Goal: Transaction & Acquisition: Purchase product/service

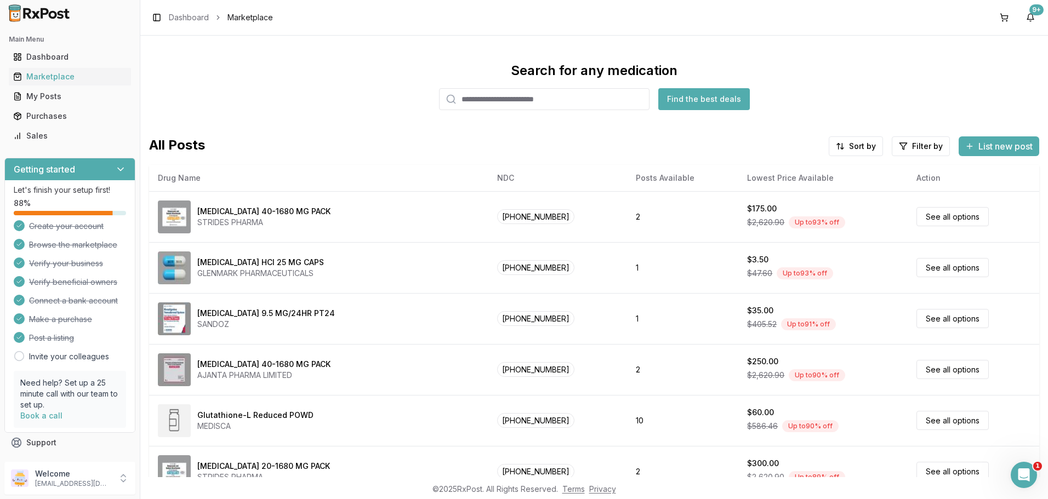
click at [486, 102] on input "search" at bounding box center [544, 99] width 211 height 22
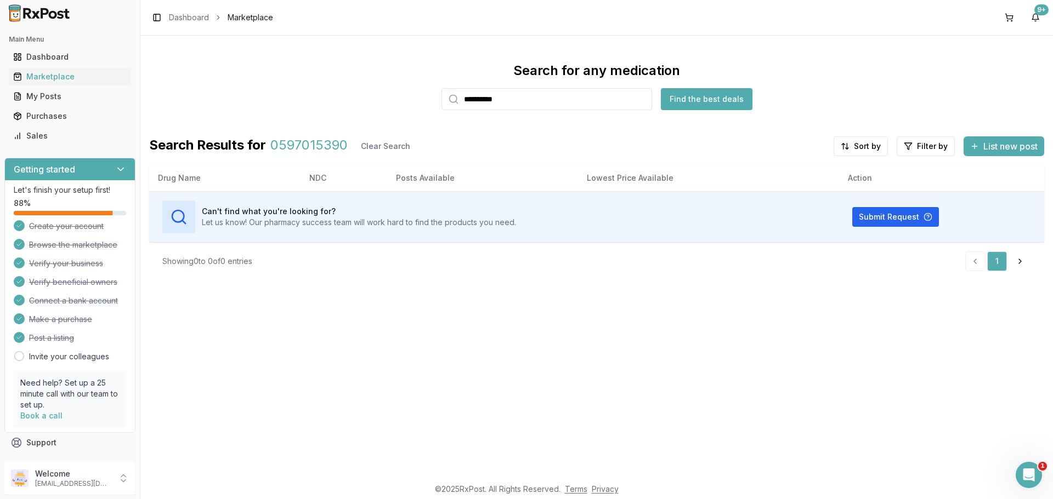
click at [486, 102] on input "**********" at bounding box center [546, 99] width 211 height 22
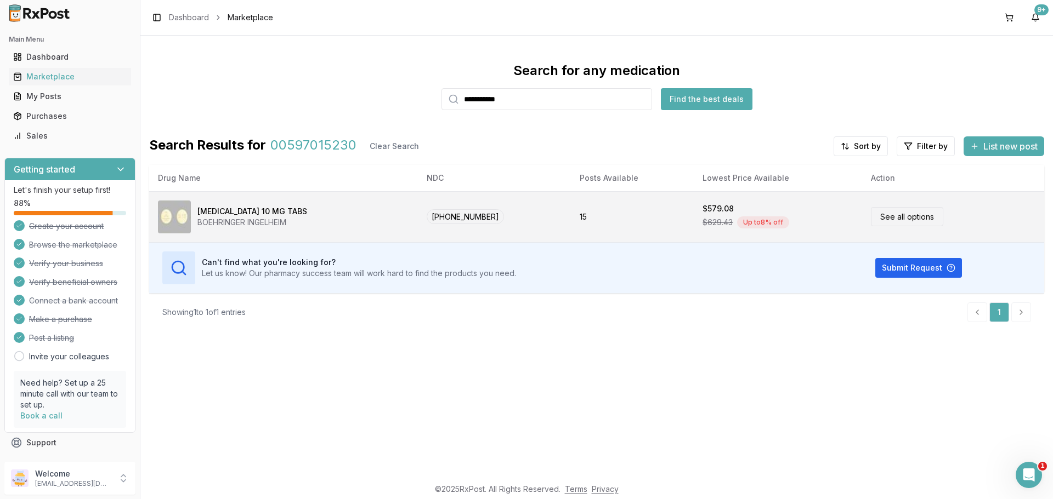
type input "**********"
click at [336, 217] on div "[MEDICAL_DATA] 10 MG TABS BOEHRINGER INGELHEIM" at bounding box center [283, 217] width 251 height 33
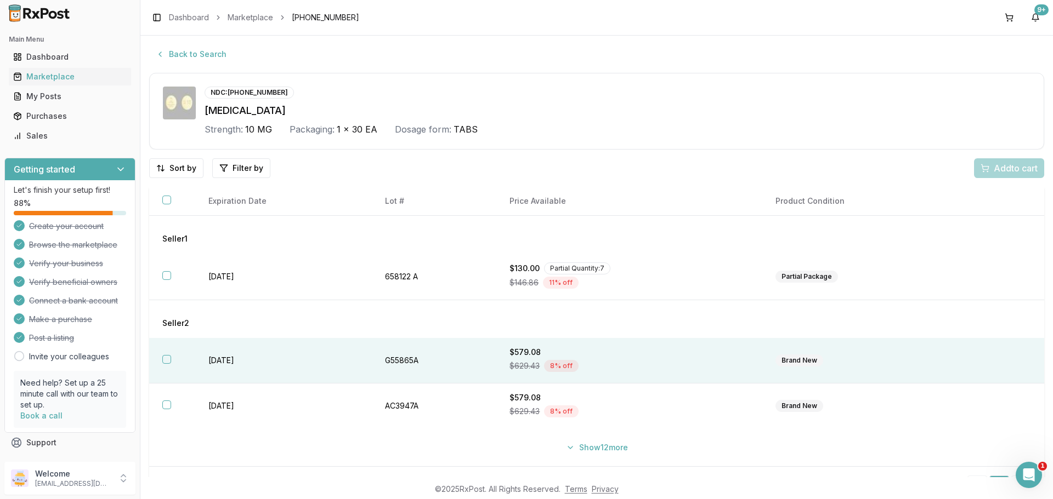
click at [162, 359] on th at bounding box center [172, 361] width 46 height 46
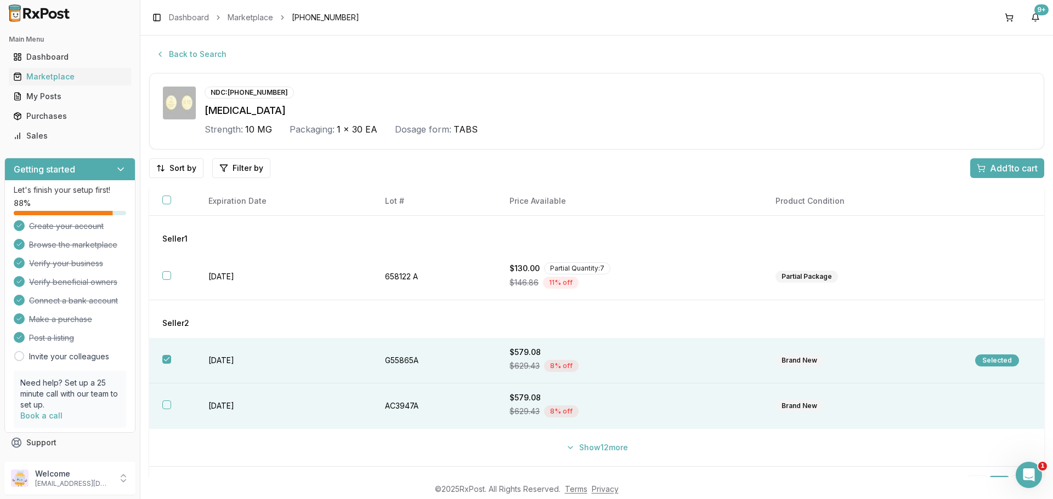
click at [164, 407] on button "button" at bounding box center [166, 405] width 9 height 9
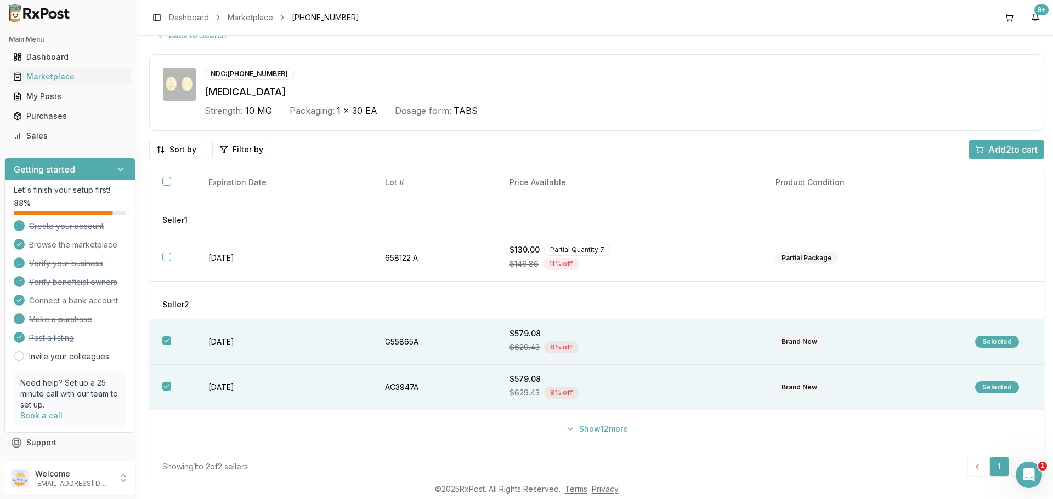
scroll to position [27, 0]
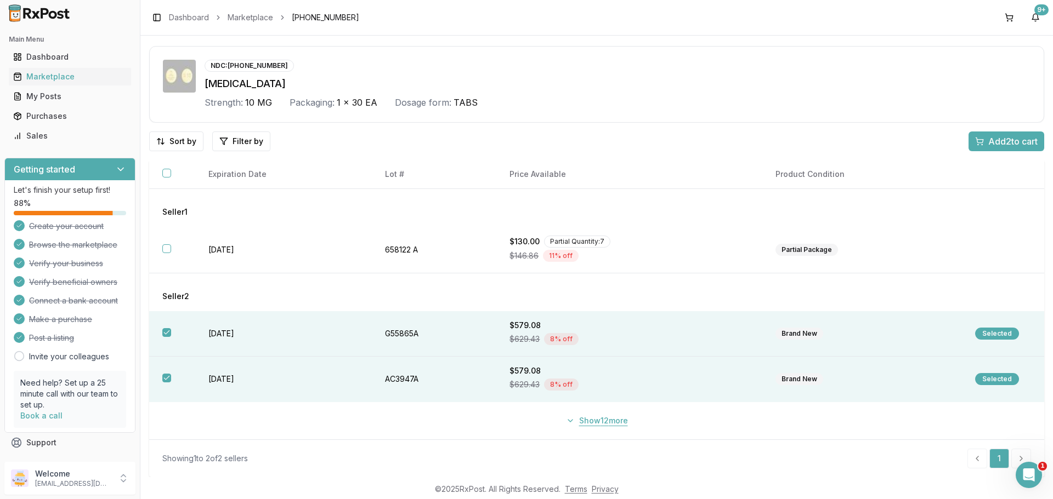
click at [604, 421] on button "Show 12 more" at bounding box center [596, 421] width 75 height 20
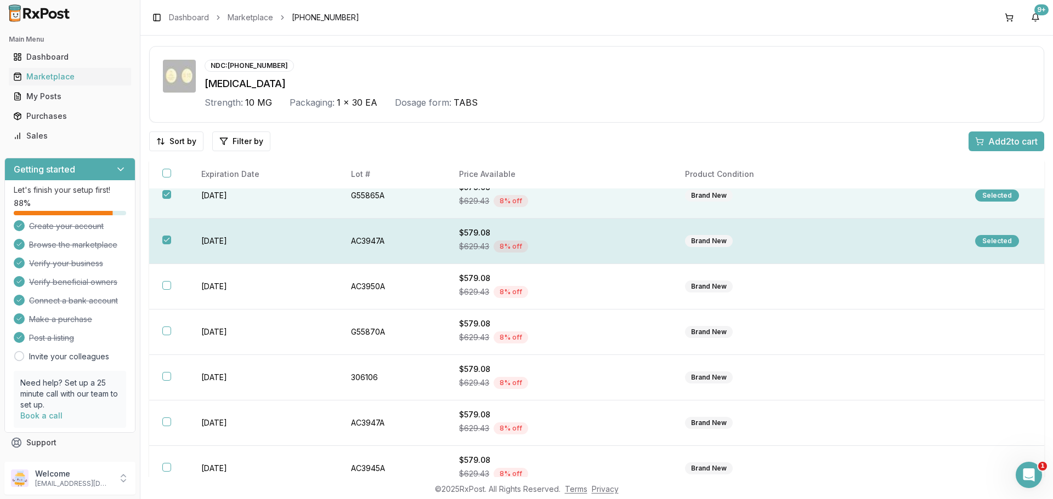
scroll to position [146, 0]
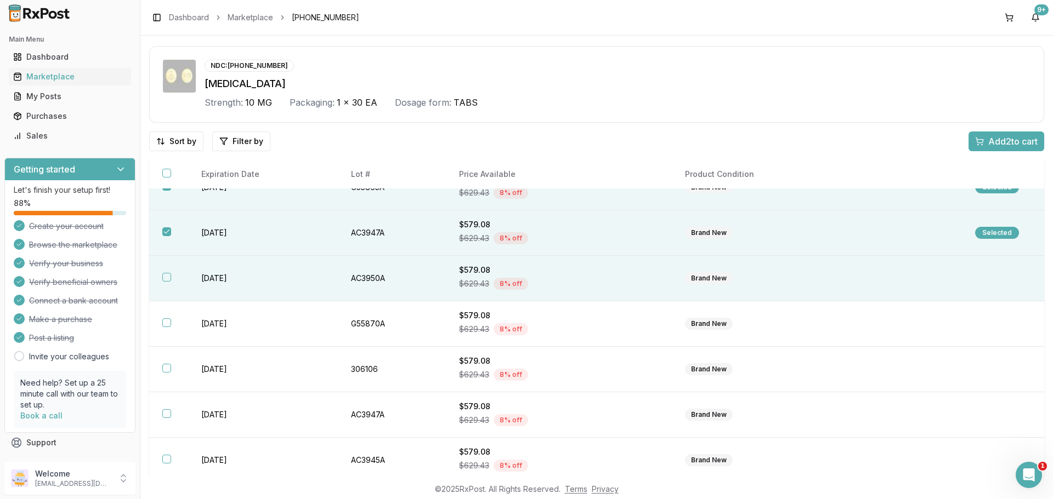
click at [166, 281] on button "button" at bounding box center [166, 277] width 9 height 9
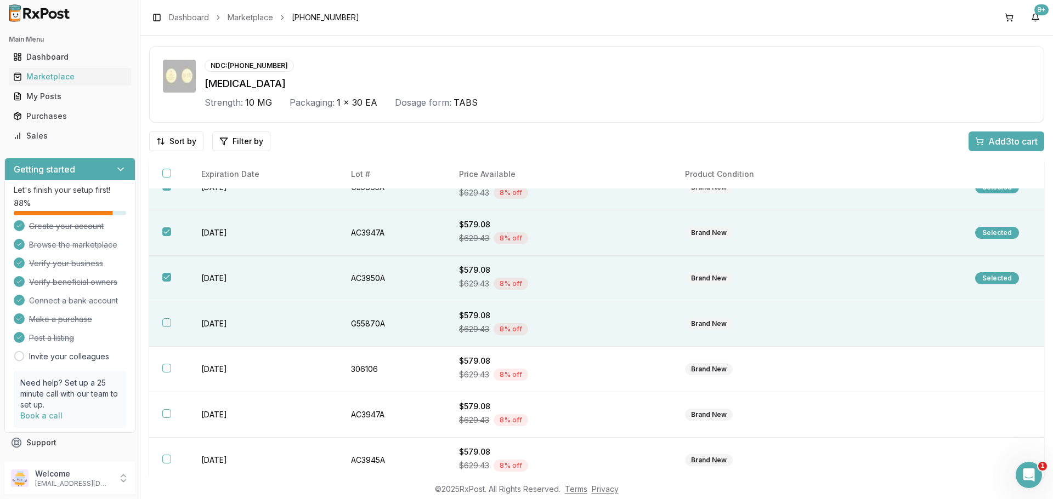
click at [163, 320] on button "button" at bounding box center [166, 323] width 9 height 9
click at [991, 143] on span "Add 4 to cart" at bounding box center [1012, 141] width 49 height 13
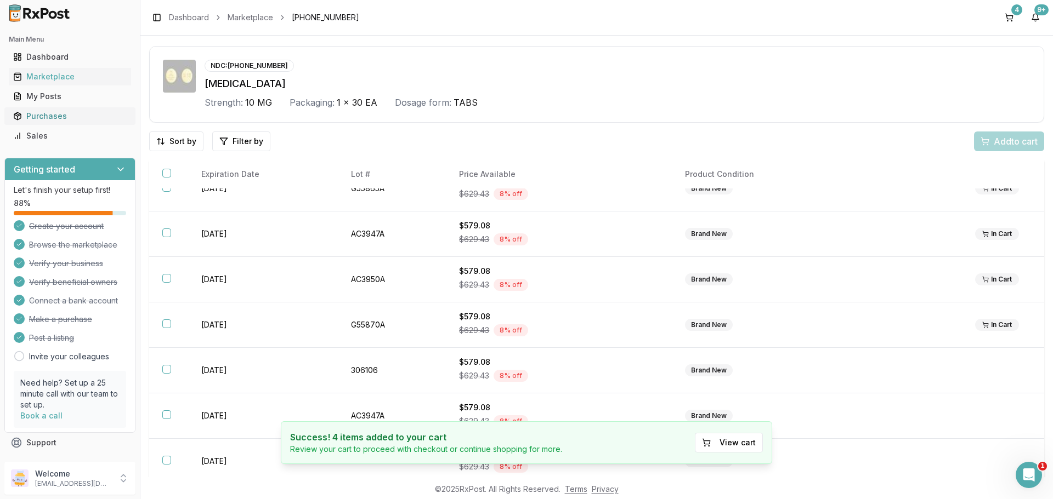
click at [46, 116] on div "Purchases" at bounding box center [69, 116] width 113 height 11
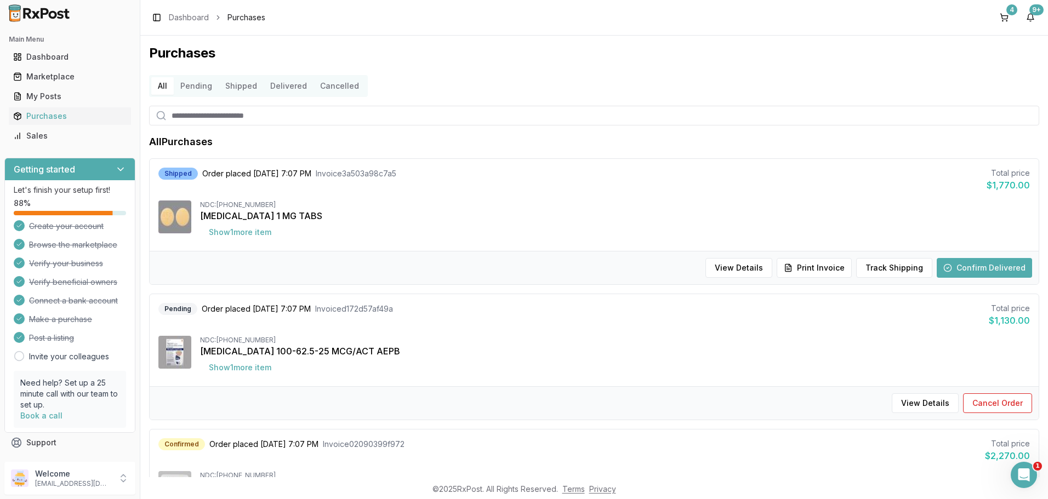
scroll to position [73, 0]
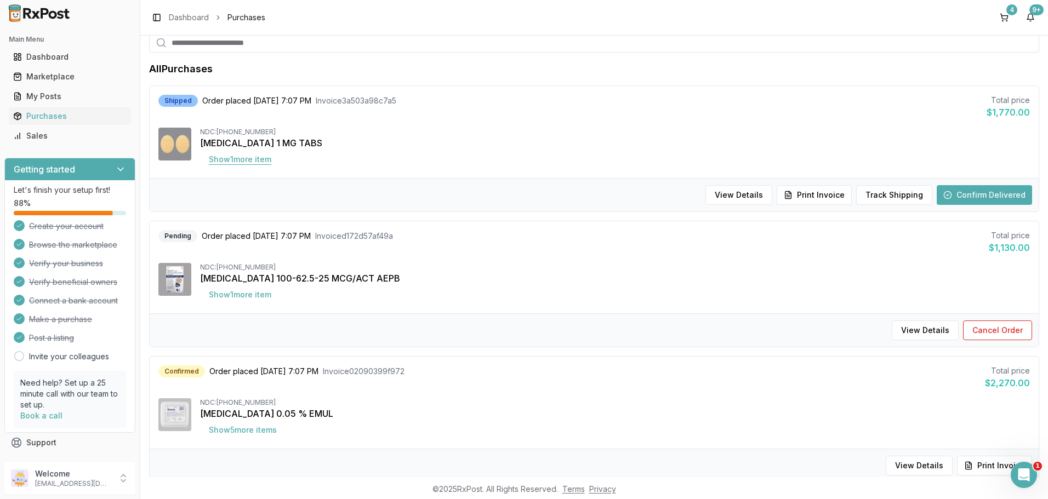
click at [222, 166] on button "Show 1 more item" at bounding box center [240, 160] width 80 height 20
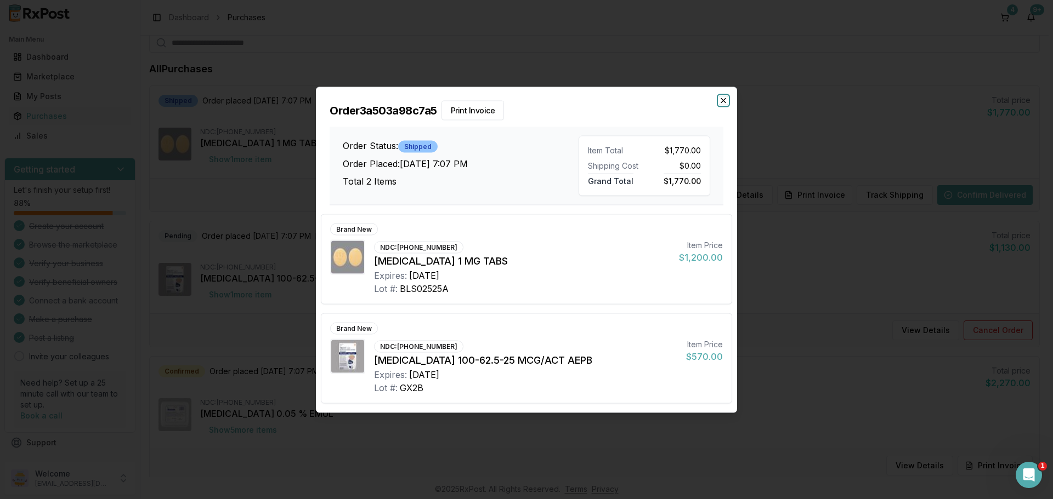
click at [726, 103] on icon "button" at bounding box center [723, 100] width 9 height 9
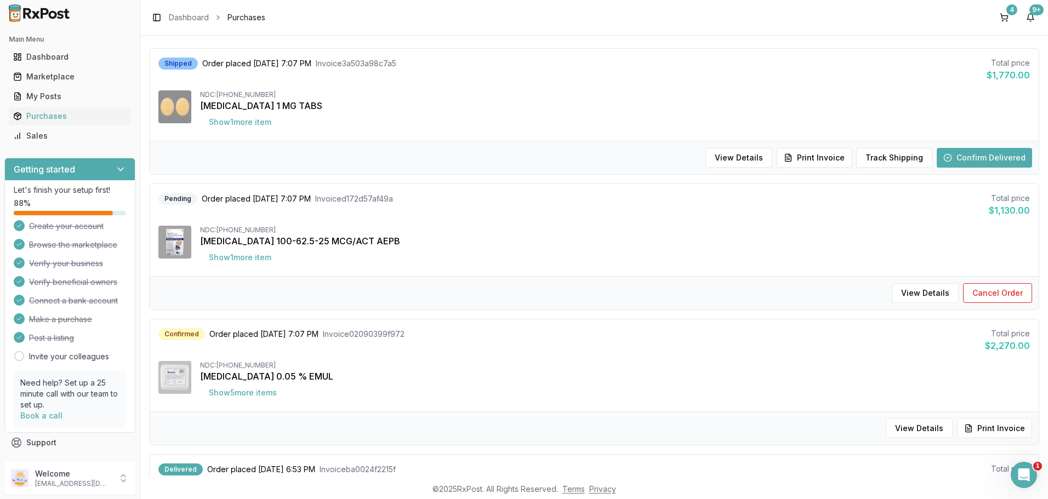
scroll to position [183, 0]
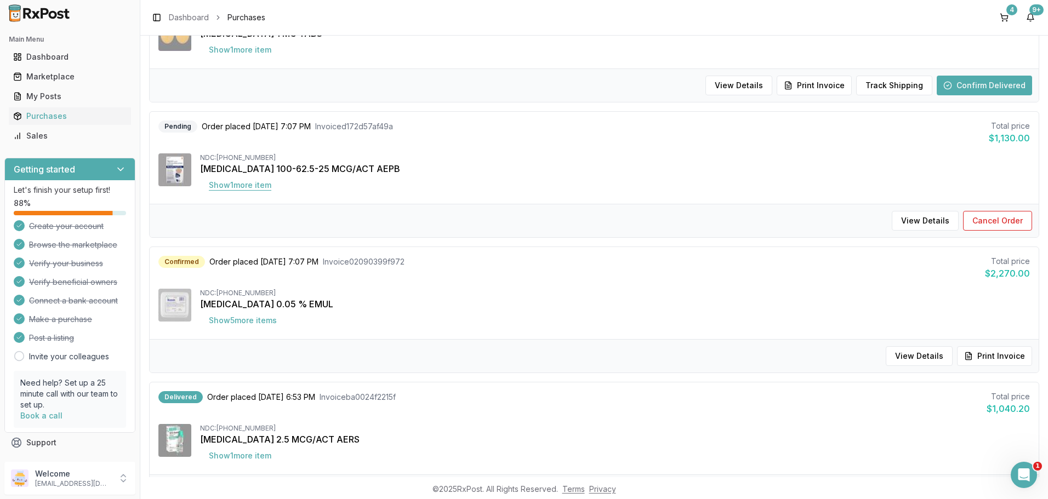
click at [252, 188] on button "Show 1 more item" at bounding box center [240, 185] width 80 height 20
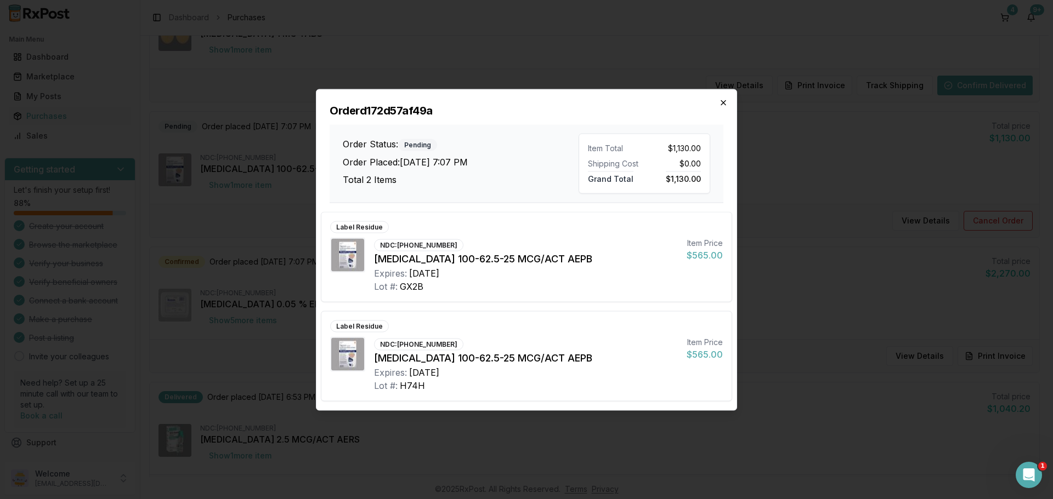
click at [725, 103] on icon "button" at bounding box center [723, 102] width 9 height 9
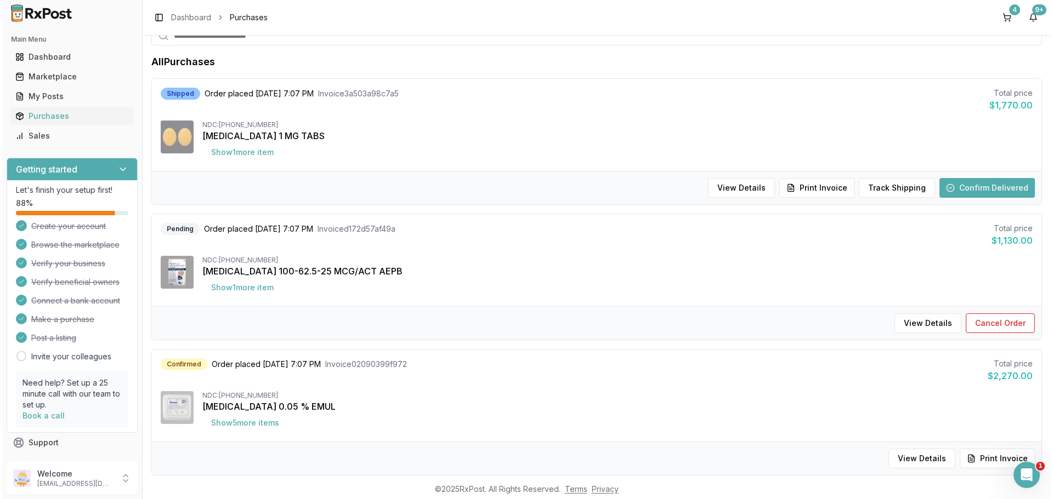
scroll to position [0, 0]
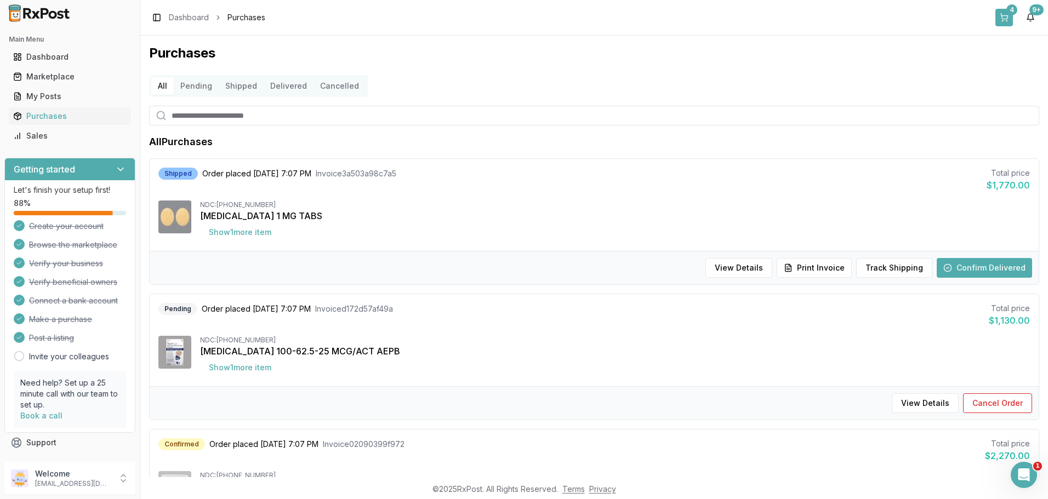
click at [1008, 15] on button "4" at bounding box center [1005, 18] width 18 height 18
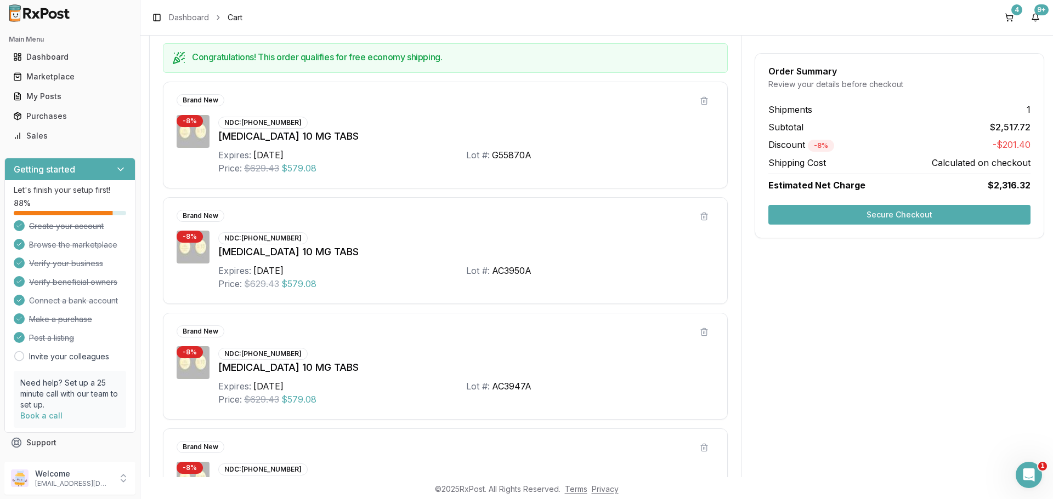
scroll to position [256, 0]
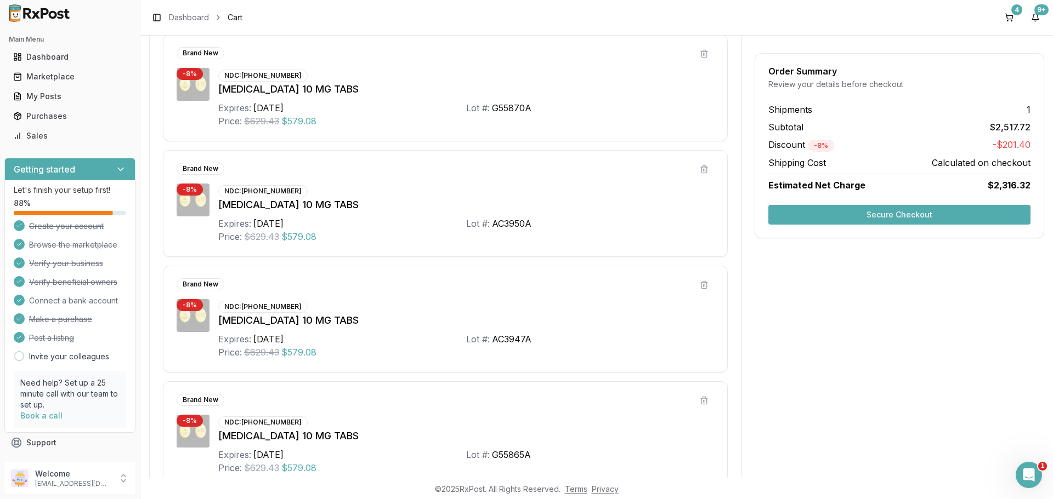
click at [919, 214] on button "Secure Checkout" at bounding box center [899, 215] width 262 height 20
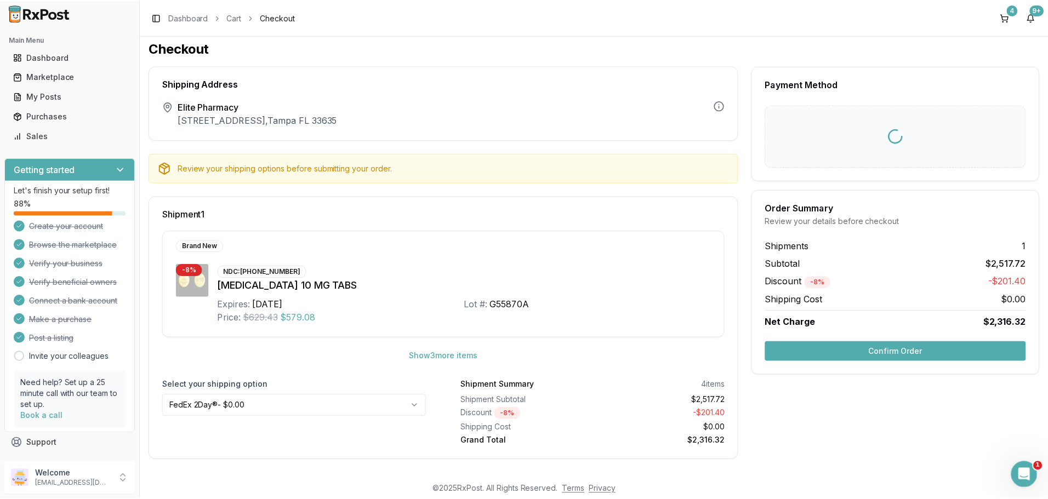
scroll to position [5, 0]
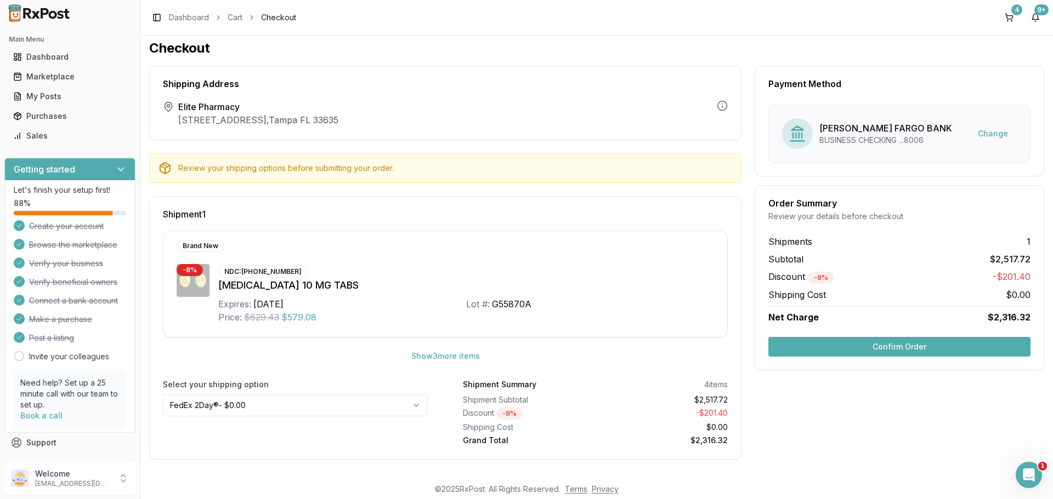
click at [913, 347] on button "Confirm Order" at bounding box center [899, 347] width 262 height 20
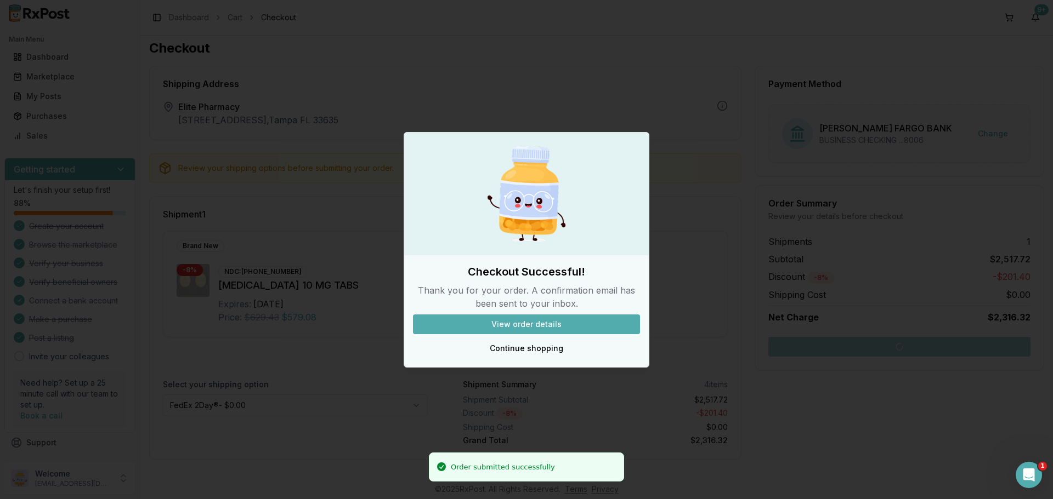
click at [507, 326] on button "View order details" at bounding box center [526, 325] width 227 height 20
